Goal: Navigation & Orientation: Find specific page/section

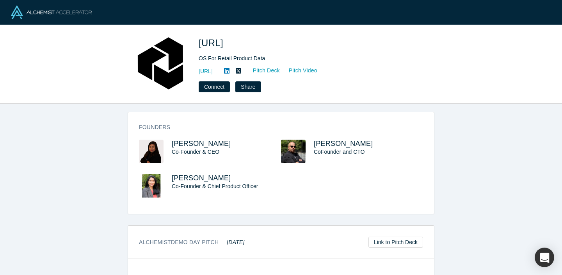
scroll to position [283, 0]
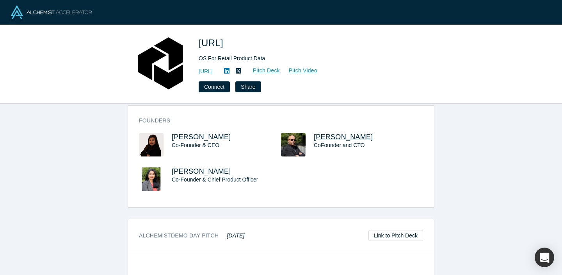
click at [337, 136] on span "Surajit Dutta" at bounding box center [343, 137] width 59 height 8
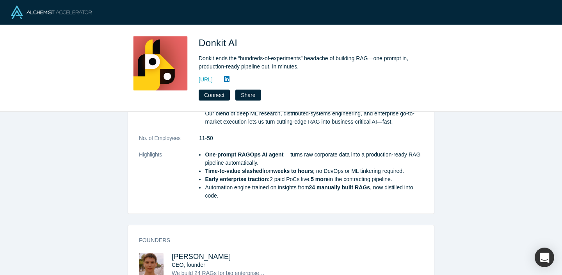
scroll to position [224, 0]
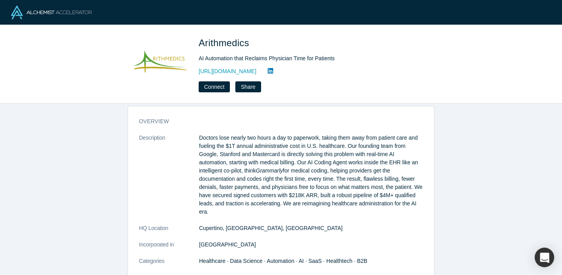
scroll to position [6, 0]
